Goal: Task Accomplishment & Management: Manage account settings

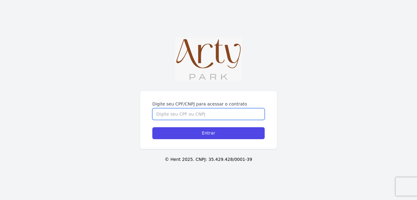
click at [228, 114] on input "Digite seu CPF/CNPJ para acessar o contrato" at bounding box center [208, 114] width 112 height 12
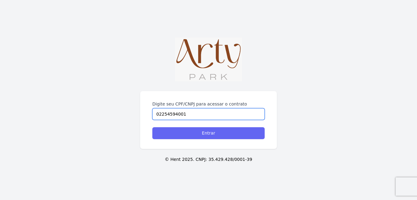
type input "02254594001"
click at [224, 128] on input "Entrar" at bounding box center [208, 133] width 112 height 12
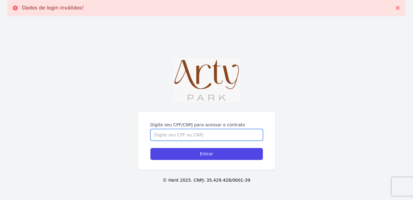
click at [172, 129] on input "Digite seu CPF/CNPJ para acessar o contrato" at bounding box center [206, 135] width 112 height 12
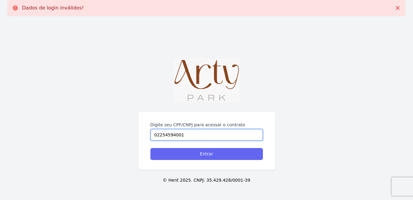
type input "02254594001"
click at [198, 155] on input "Entrar" at bounding box center [206, 154] width 112 height 12
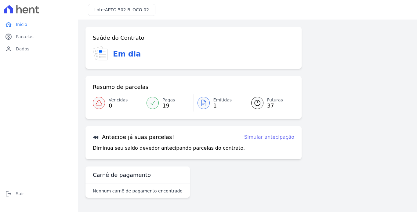
click at [272, 138] on link "Simular antecipação" at bounding box center [269, 137] width 50 height 7
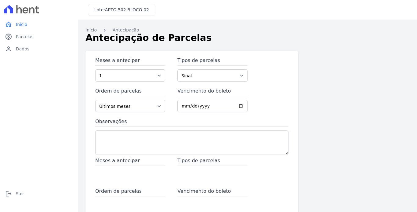
click at [92, 31] on h1 "Antecipação de Parcelas" at bounding box center [248, 38] width 324 height 14
click at [36, 38] on link "paid Parcelas" at bounding box center [38, 37] width 73 height 12
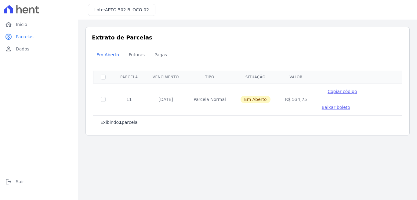
click at [350, 105] on span "Baixar boleto" at bounding box center [336, 107] width 28 height 5
click at [131, 57] on span "Futuras" at bounding box center [136, 55] width 23 height 12
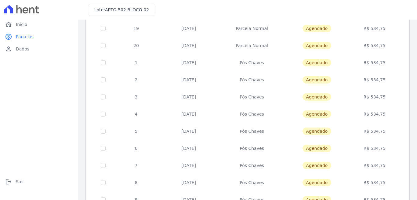
scroll to position [261, 0]
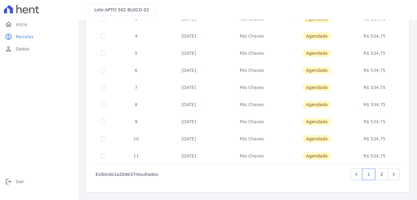
drag, startPoint x: 177, startPoint y: 157, endPoint x: 385, endPoint y: 155, distance: 208.7
click at [385, 155] on tr "11 25/04/2027 Pós Chaves Agendado R$ 534,75" at bounding box center [247, 155] width 309 height 17
click at [380, 173] on link "2" at bounding box center [381, 174] width 13 height 12
